Goal: Task Accomplishment & Management: Use online tool/utility

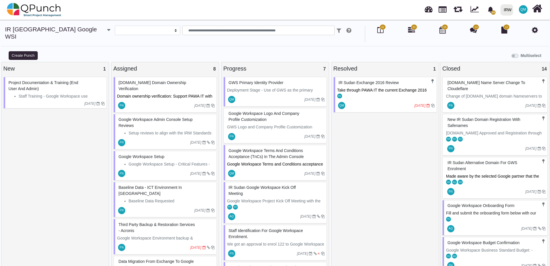
select select
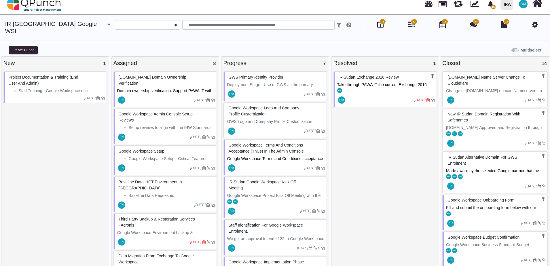
scroll to position [4, 0]
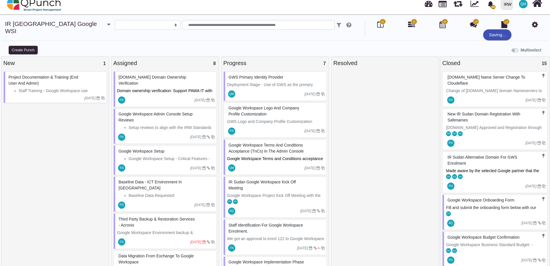
click at [380, 75] on div at bounding box center [385, 166] width 103 height 198
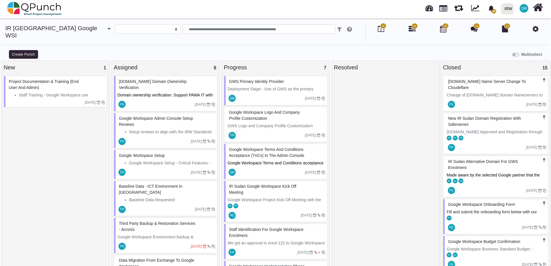
scroll to position [0, 0]
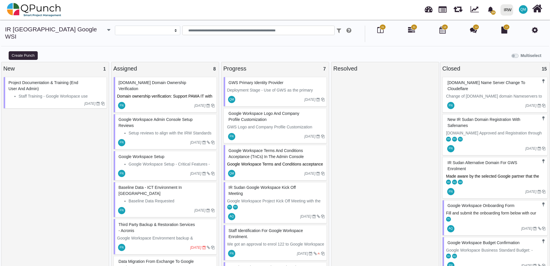
click at [255, 87] on p "Deployment Stage - Use of GWS as the primary Identity – Review the following av…" at bounding box center [275, 99] width 97 height 24
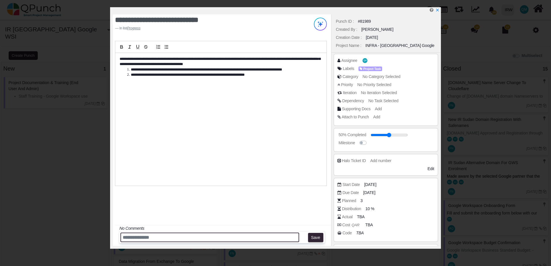
click at [170, 234] on input "text" at bounding box center [209, 238] width 178 height 10
type input "**********"
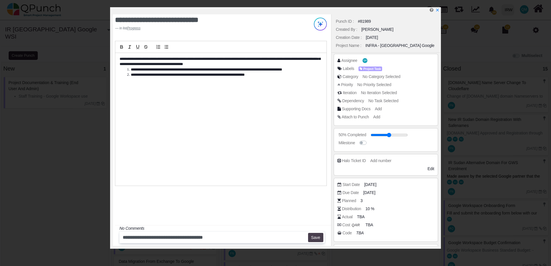
click at [312, 236] on button "Save" at bounding box center [315, 237] width 15 height 9
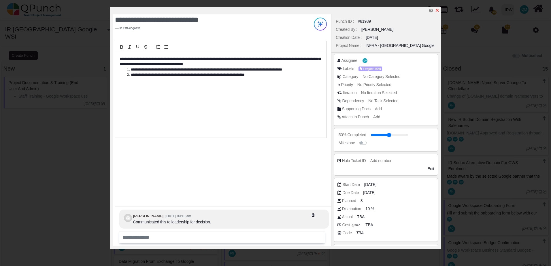
click at [437, 12] on icon "x" at bounding box center [437, 10] width 5 height 5
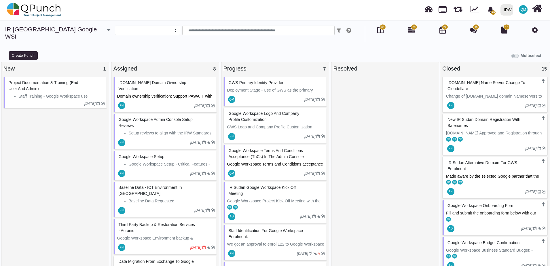
click at [272, 153] on div "Google Workspace Terms and Conditions acceptance (TnCs) in the Admin Console" at bounding box center [275, 153] width 97 height 15
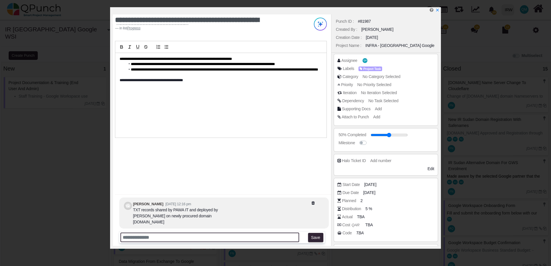
click at [160, 236] on input "text" at bounding box center [209, 238] width 178 height 10
drag, startPoint x: 214, startPoint y: 237, endPoint x: 264, endPoint y: 237, distance: 49.8
click at [264, 237] on input "**********" at bounding box center [209, 238] width 178 height 10
click at [272, 237] on input "**********" at bounding box center [209, 238] width 178 height 10
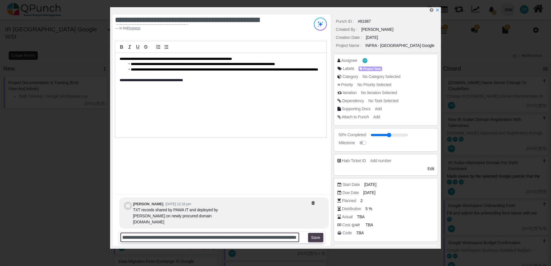
type input "**********"
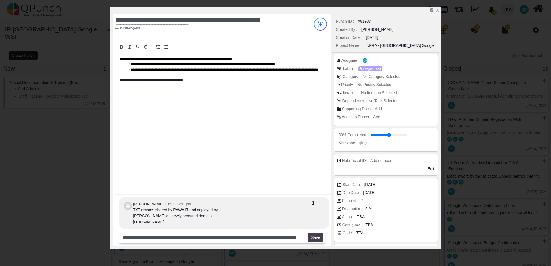
click at [319, 237] on button "Save" at bounding box center [315, 237] width 15 height 9
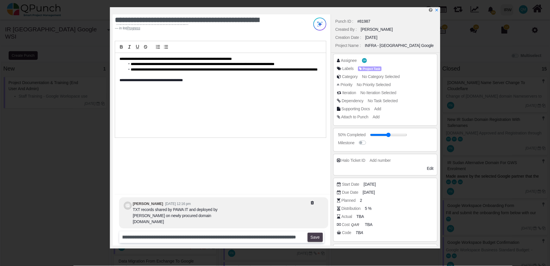
scroll to position [0, 0]
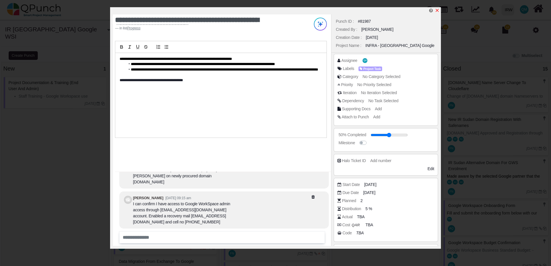
click at [438, 11] on icon "x" at bounding box center [437, 10] width 5 height 5
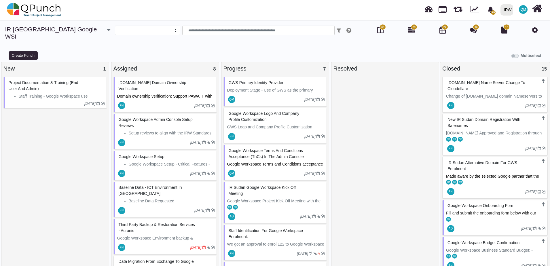
click at [274, 162] on span "Google Workspace Terms and Conditions acceptance (TnCs) in the Admin Console." at bounding box center [275, 167] width 97 height 11
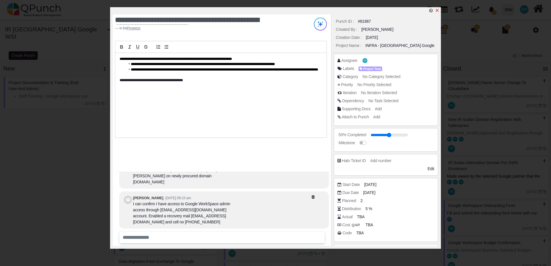
click at [437, 11] on icon "x" at bounding box center [436, 10] width 3 height 3
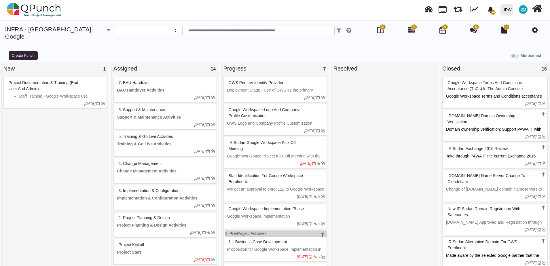
select select
